Goal: Information Seeking & Learning: Learn about a topic

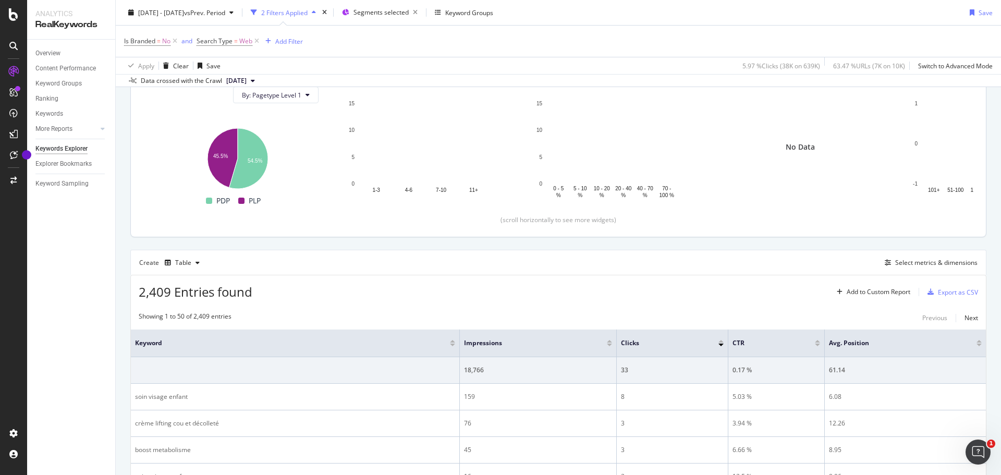
scroll to position [52, 0]
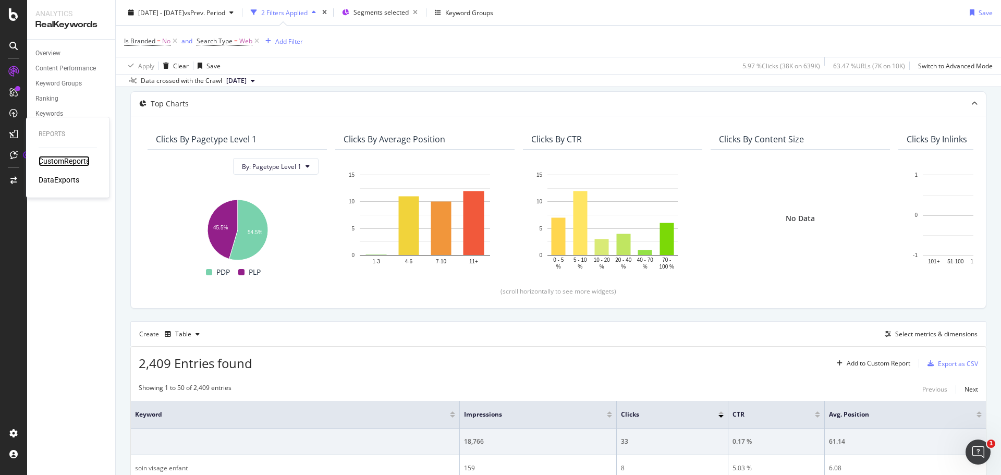
click at [69, 163] on div "CustomReports" at bounding box center [64, 161] width 51 height 10
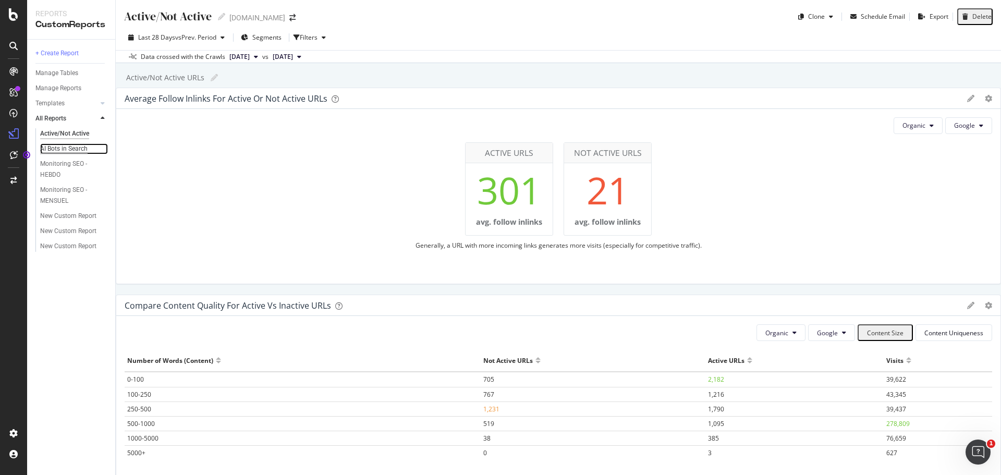
click at [85, 152] on div "AI Bots in Search" at bounding box center [63, 148] width 47 height 11
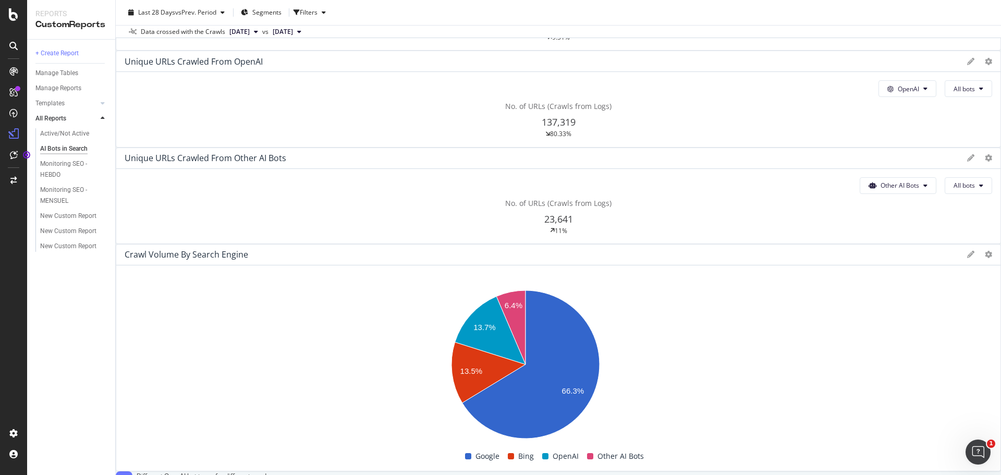
scroll to position [209, 0]
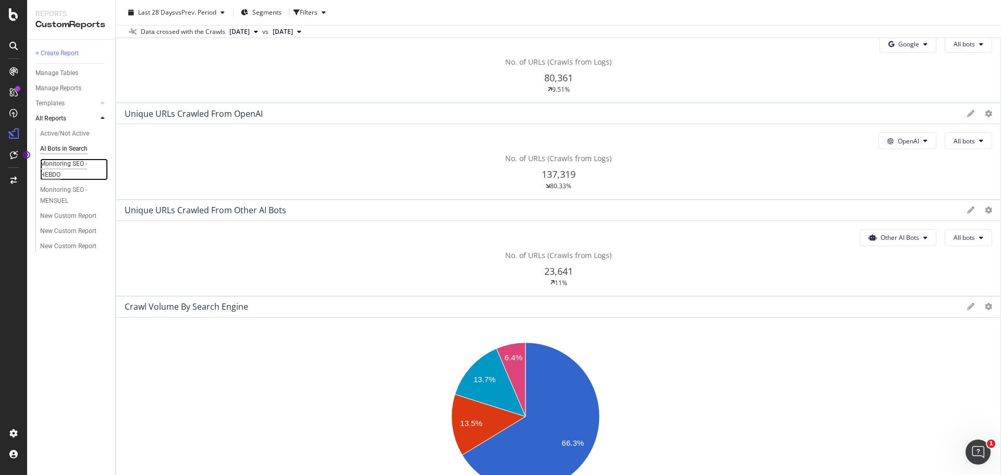
click at [60, 173] on div "Monitoring SEO - HEBDO" at bounding box center [69, 170] width 59 height 22
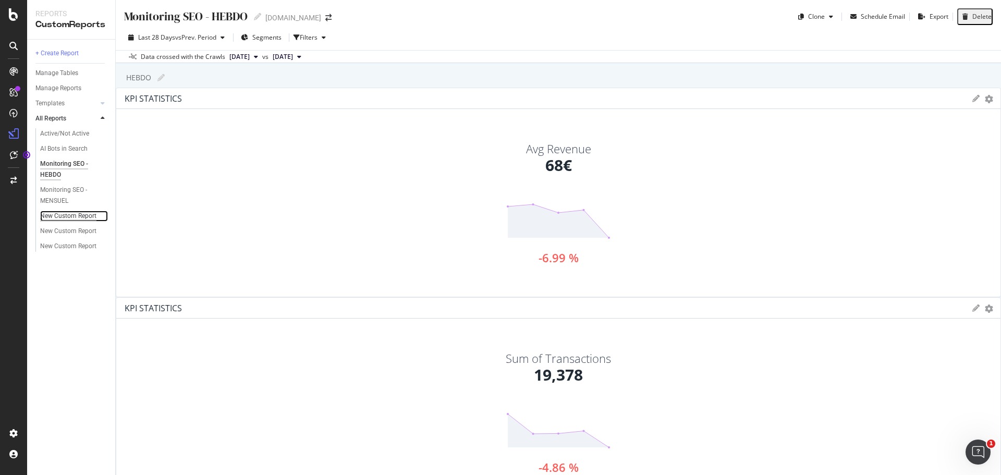
click at [71, 217] on div "New Custom Report" at bounding box center [68, 216] width 56 height 11
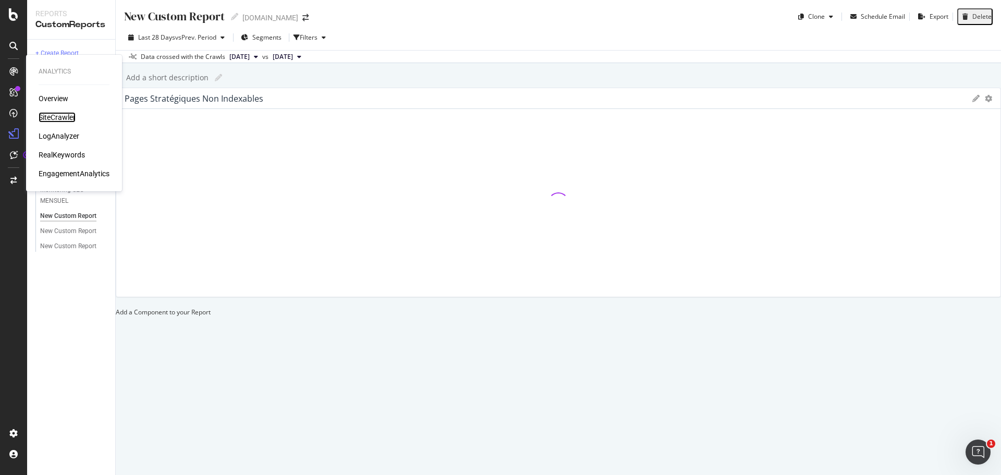
click at [56, 118] on div "SiteCrawler" at bounding box center [57, 117] width 37 height 10
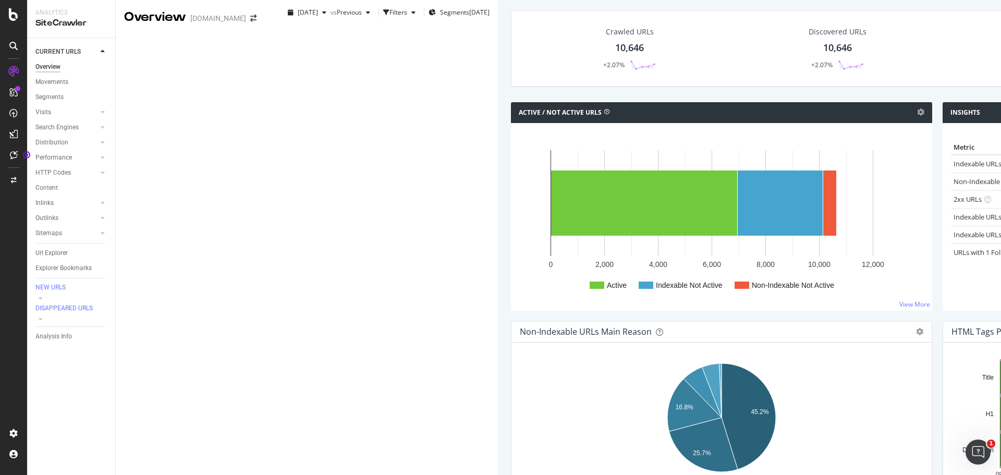
click at [298, 17] on span "[DATE]" at bounding box center [308, 12] width 20 height 9
click at [337, 17] on span "Previous" at bounding box center [349, 12] width 25 height 9
click at [511, 72] on div "Crawled URLs 10,646 +2.07% Discovered URLs 10,646 +2.07% % Active URLs 65.26 % …" at bounding box center [937, 48] width 853 height 76
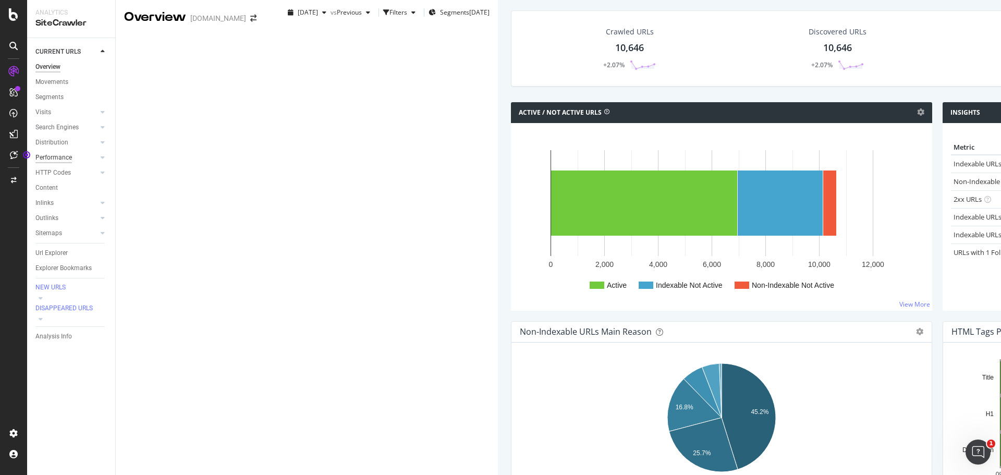
click at [66, 159] on div "Performance" at bounding box center [53, 157] width 37 height 11
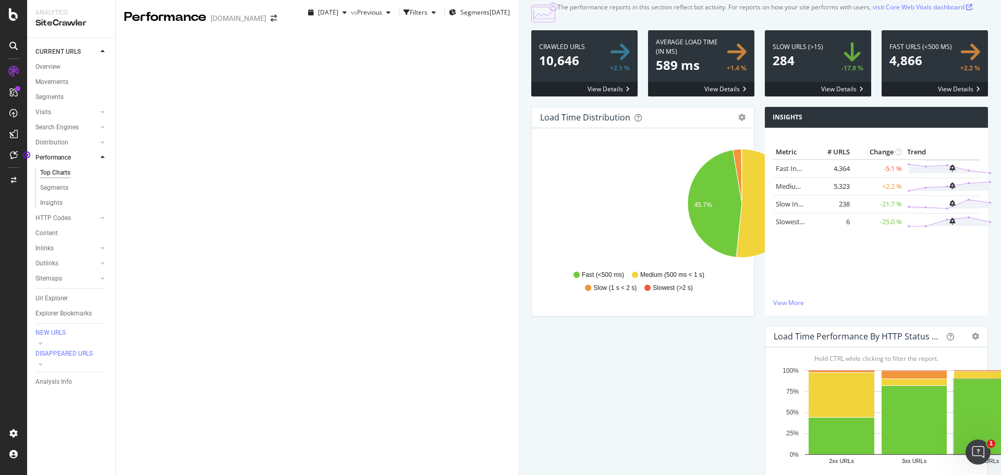
scroll to position [835, 0]
click at [53, 133] on div "LogAnalyzer" at bounding box center [59, 136] width 41 height 10
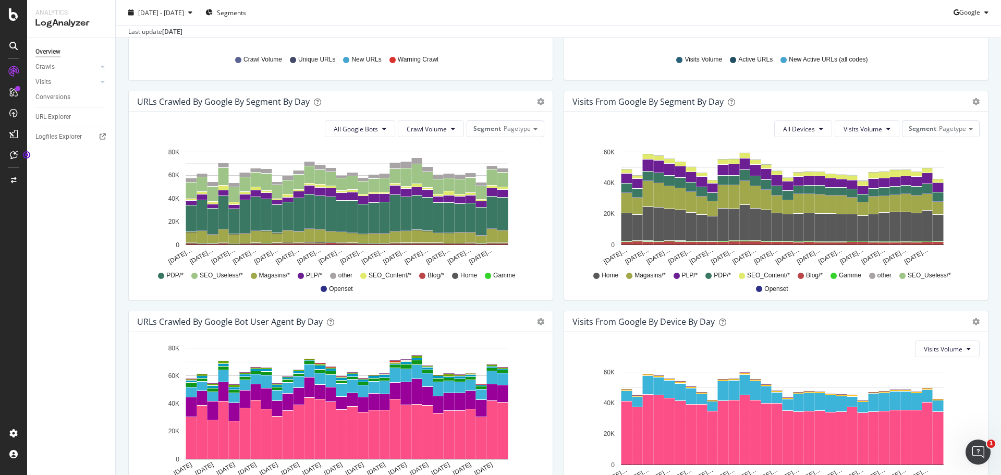
scroll to position [313, 0]
